Goal: Navigation & Orientation: Find specific page/section

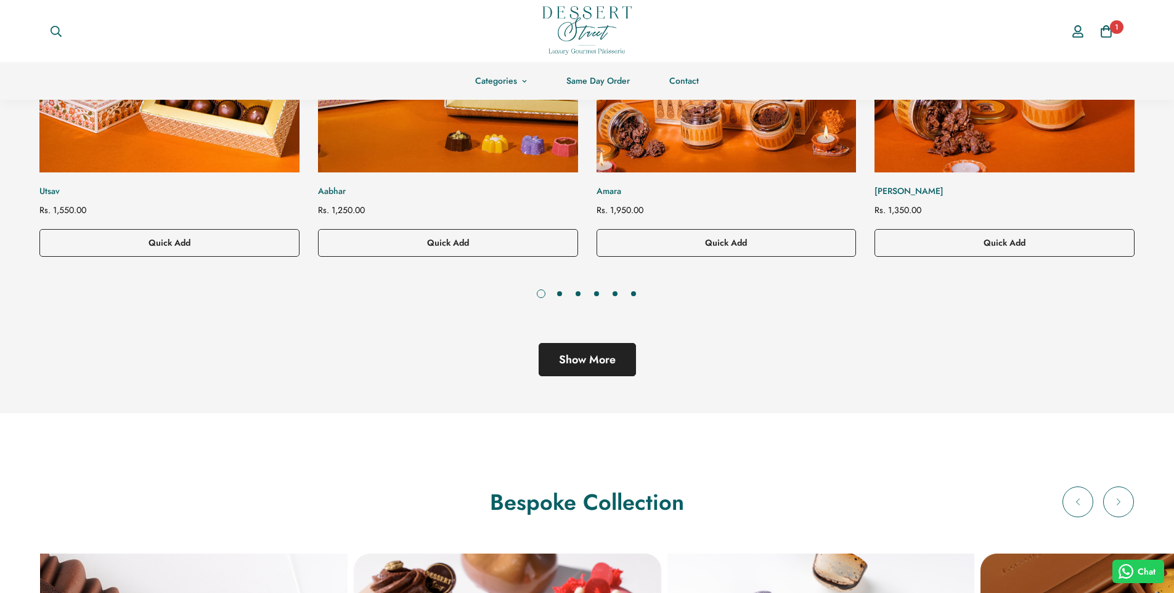
scroll to position [740, 0]
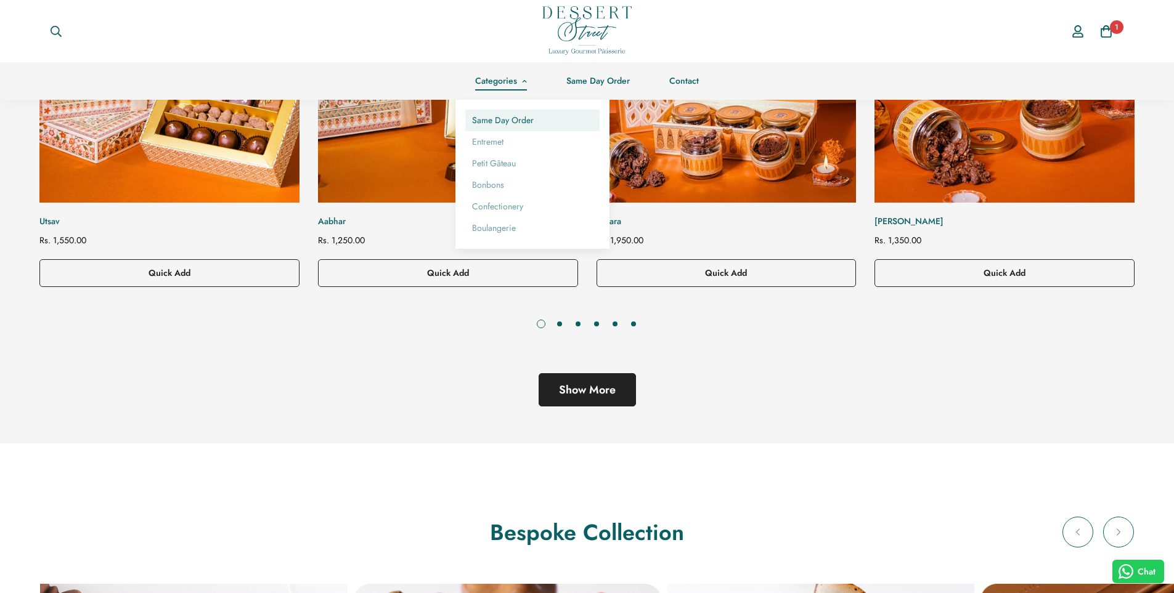
click at [511, 128] on link "Same Day Order" at bounding box center [532, 121] width 134 height 22
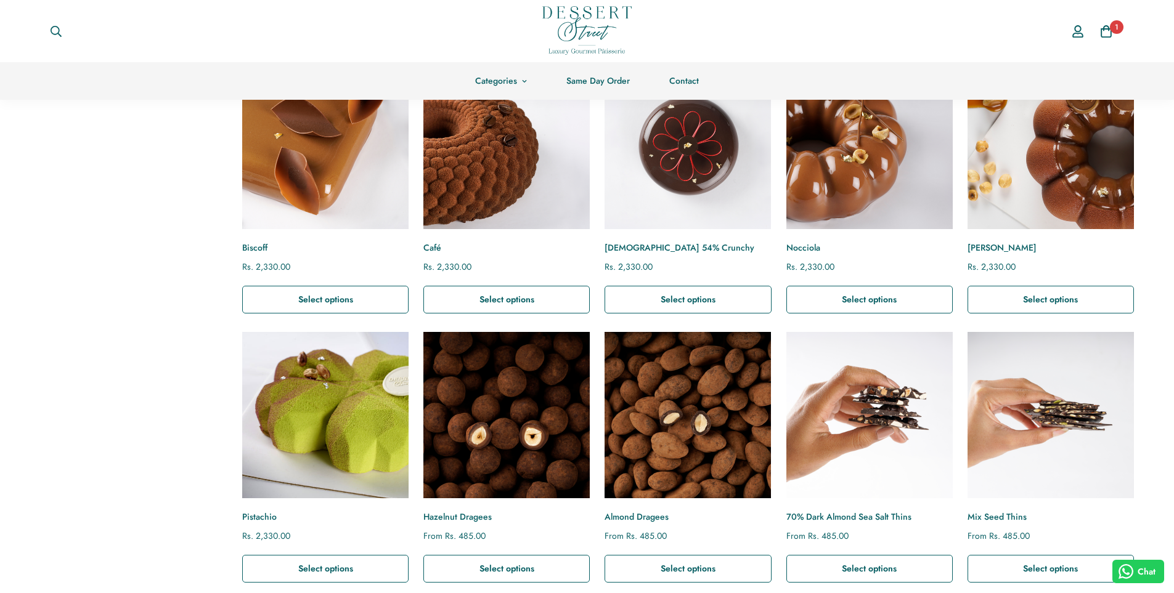
scroll to position [308, 0]
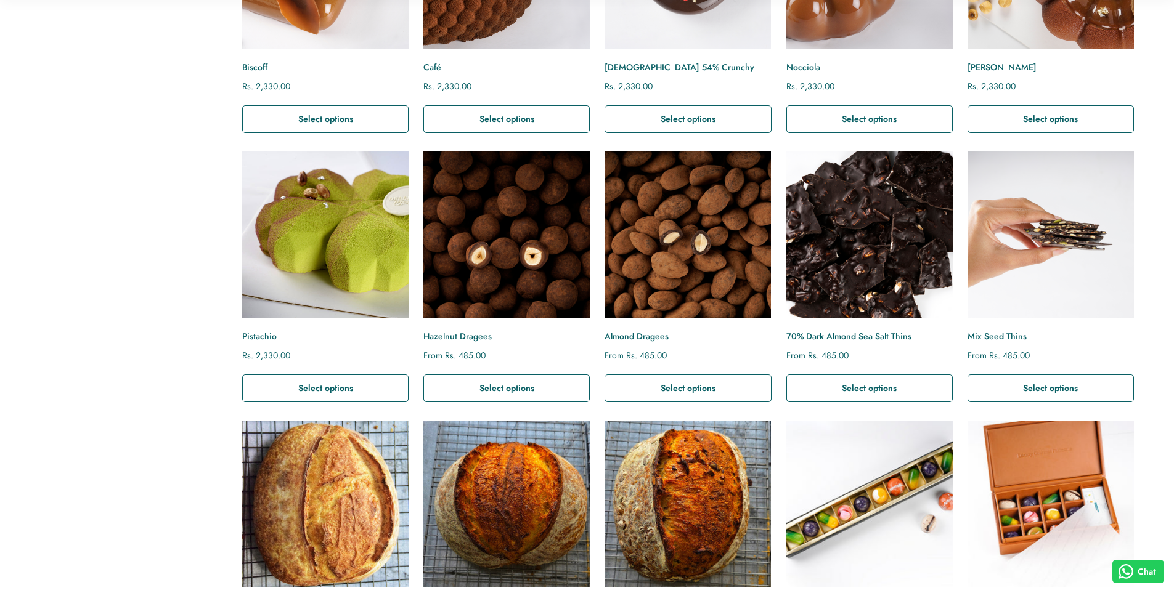
click at [815, 277] on img "70% Dark Almond Sea Salt Thins" at bounding box center [869, 235] width 183 height 183
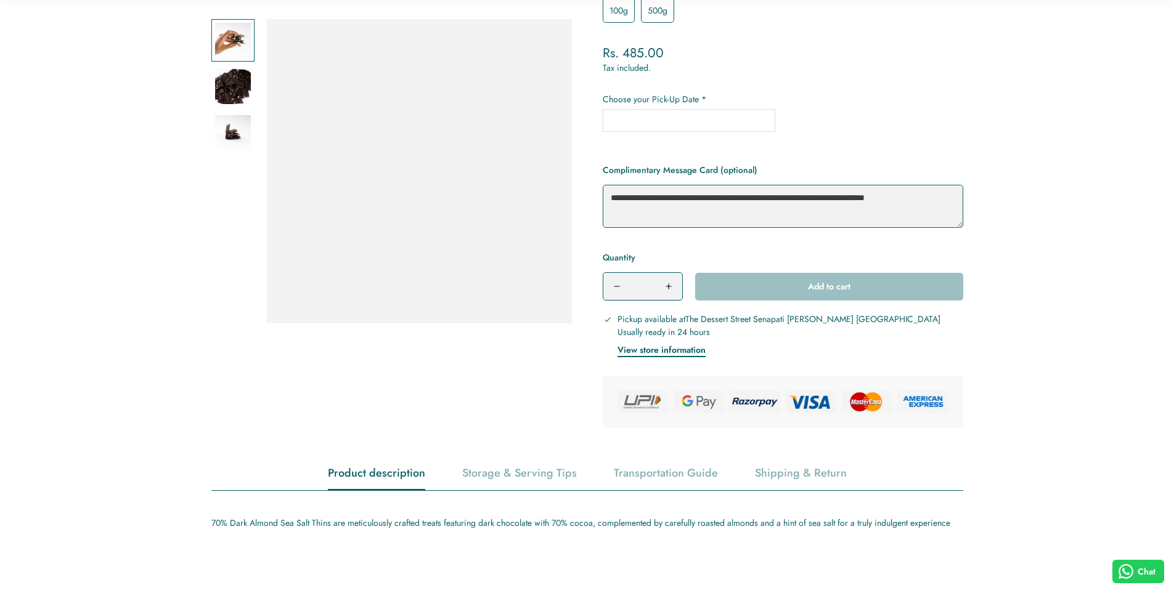
scroll to position [370, 0]
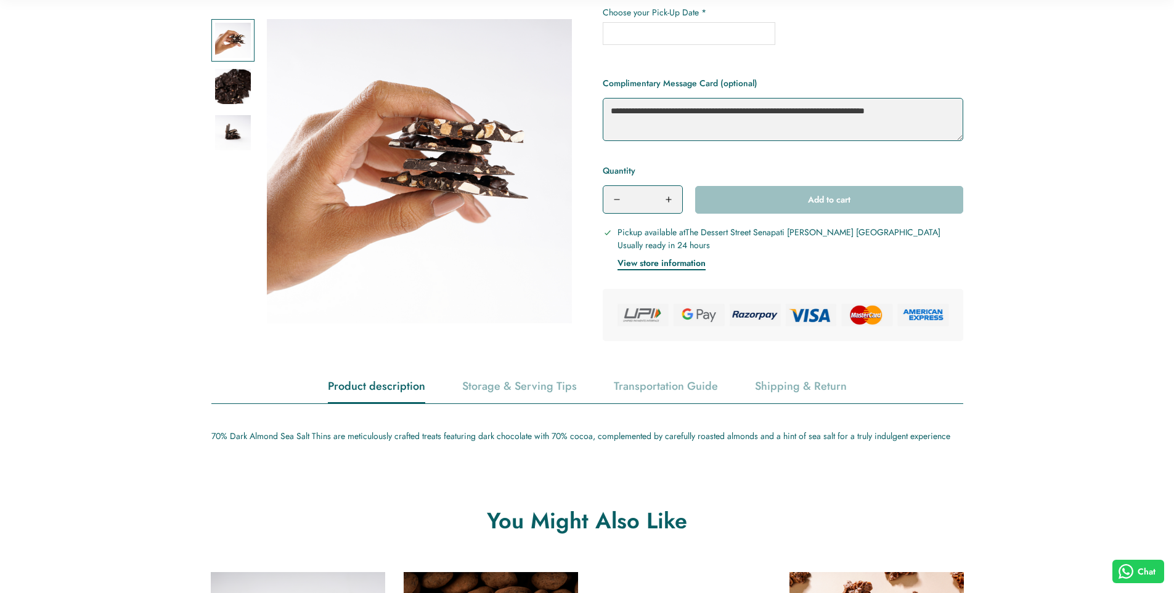
click at [405, 389] on div "Product description" at bounding box center [376, 386] width 97 height 31
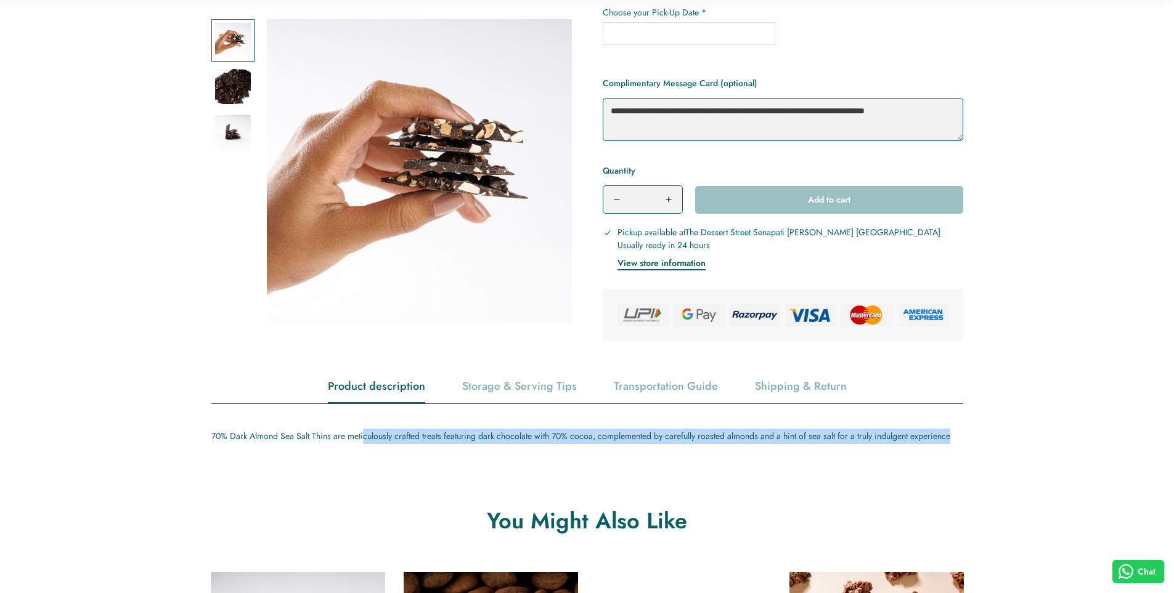
drag, startPoint x: 362, startPoint y: 432, endPoint x: 1014, endPoint y: 431, distance: 652.0
click at [1014, 431] on m-product-details-tabs "Product description Storage & Serving Tips Transportation Guide Shipping & Retu…" at bounding box center [587, 407] width 1174 height 73
click at [1030, 420] on m-product-details-tabs "Product description Storage & Serving Tips Transportation Guide Shipping & Retu…" at bounding box center [587, 407] width 1174 height 73
drag, startPoint x: 743, startPoint y: 439, endPoint x: 359, endPoint y: 434, distance: 384.0
click at [359, 434] on span "70% Dark Almond Sea Salt Thins are meticulously crafted treats featuring dark c…" at bounding box center [580, 436] width 739 height 12
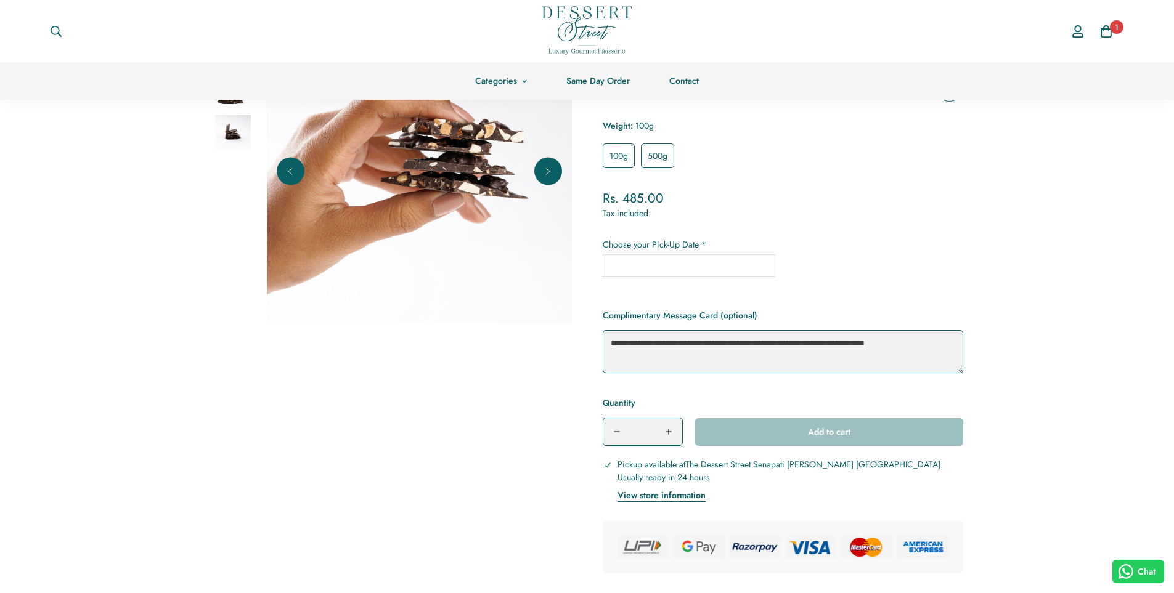
scroll to position [123, 0]
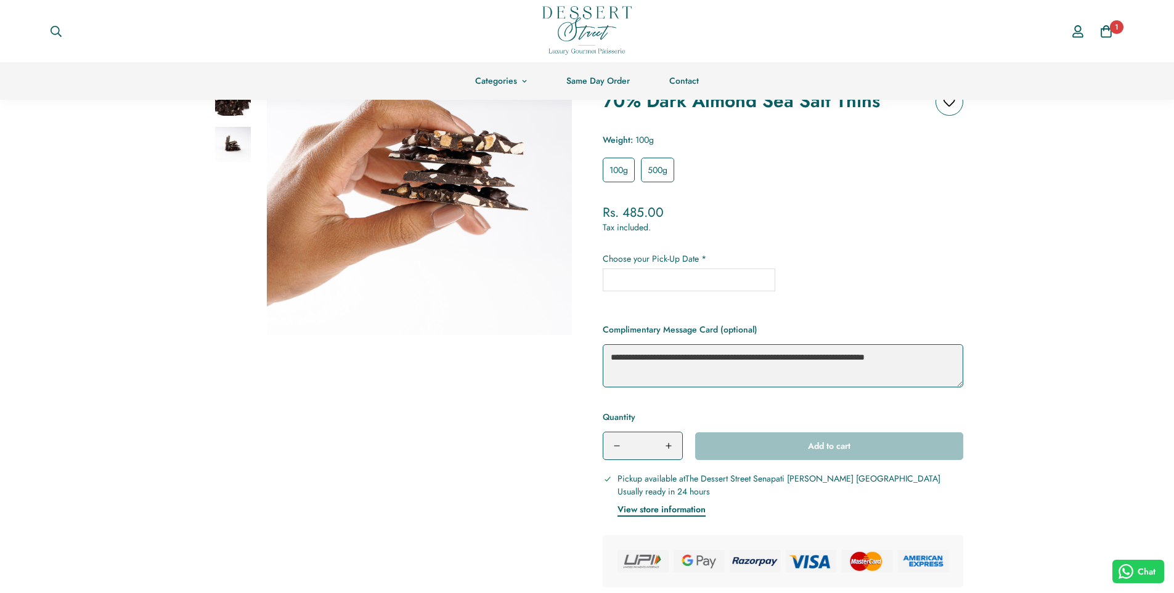
click at [706, 113] on h1 "70% Dark Almond Sea Salt Thins" at bounding box center [741, 101] width 277 height 26
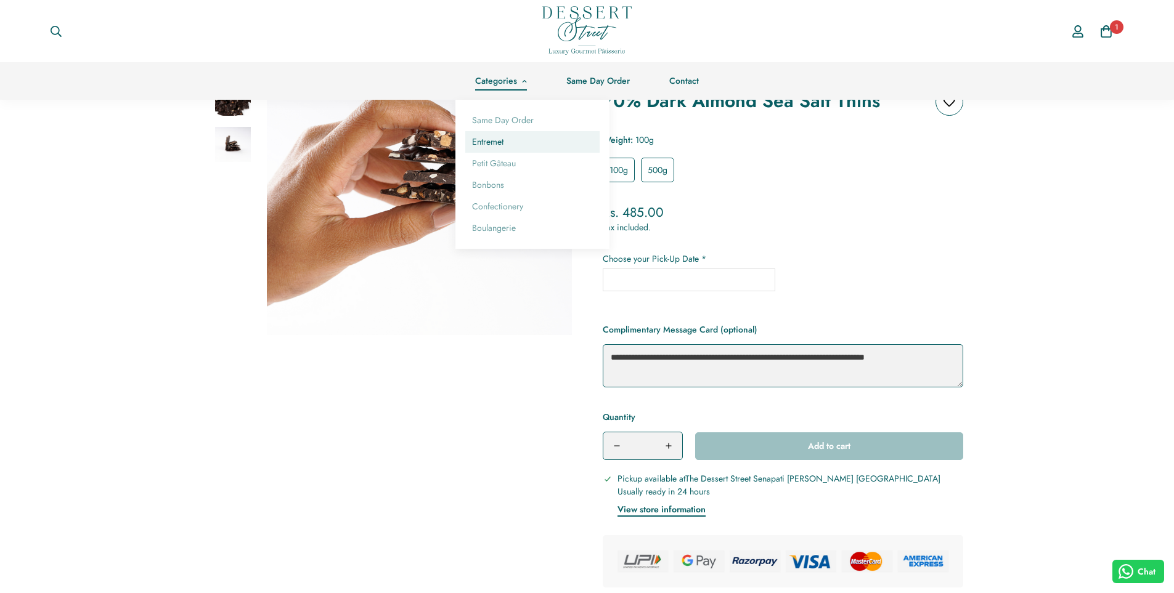
click at [520, 147] on link "Entremet" at bounding box center [532, 142] width 134 height 22
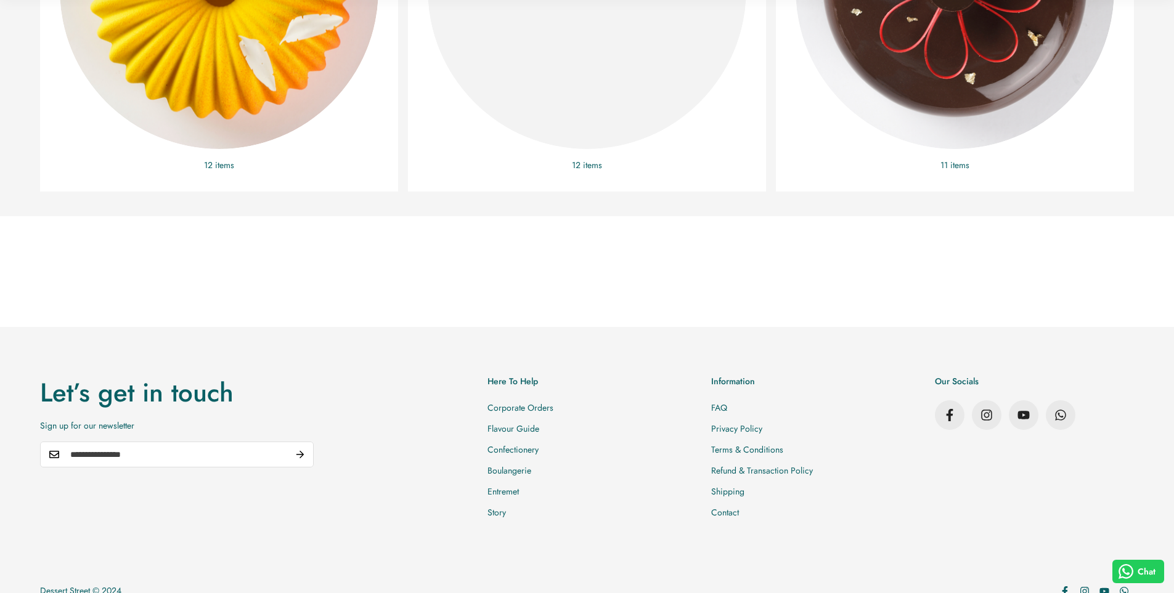
scroll to position [644, 0]
